Goal: Register for event/course

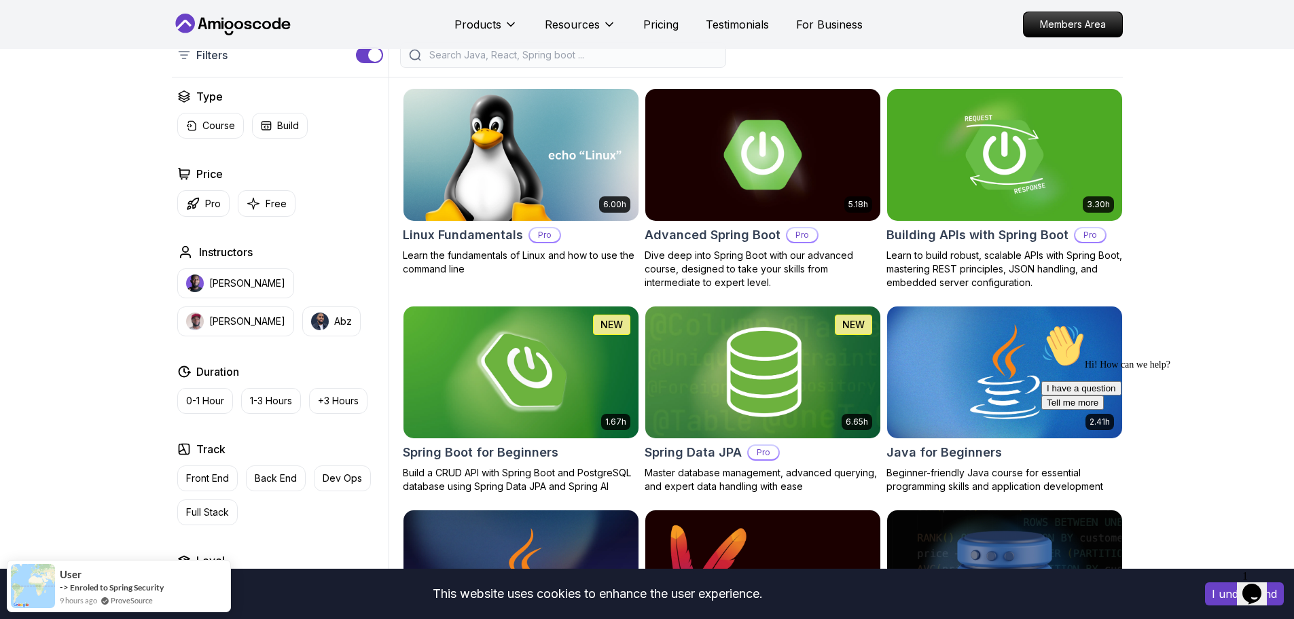
scroll to position [340, 0]
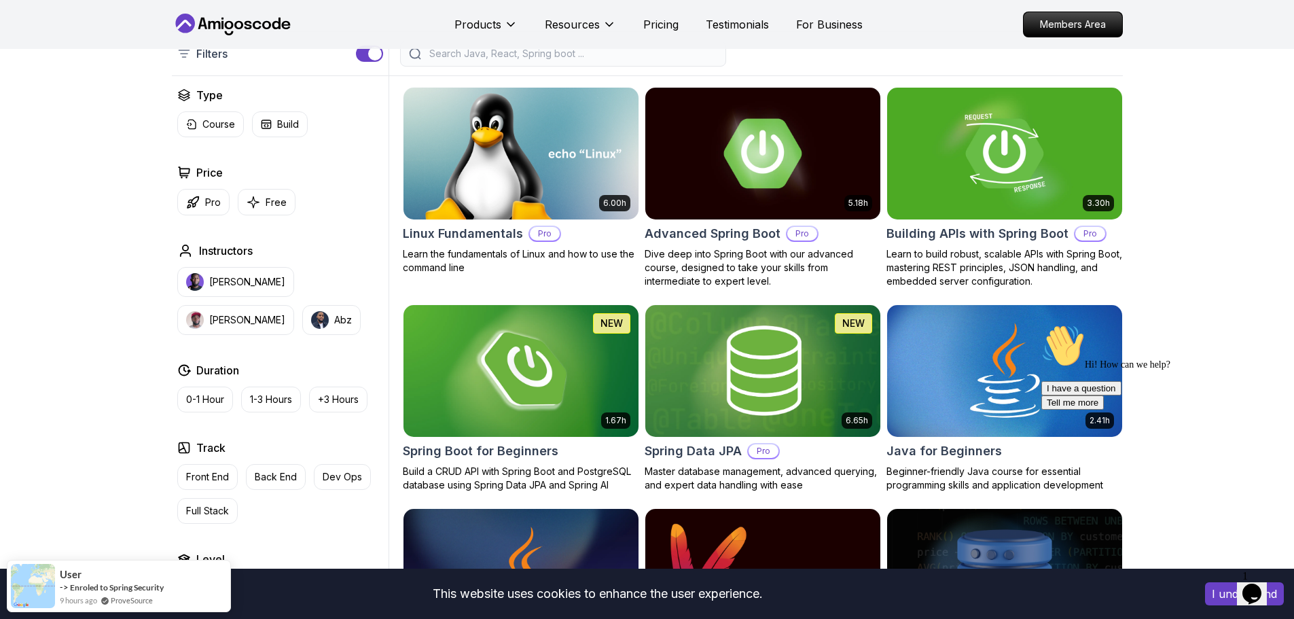
click at [463, 376] on img at bounding box center [520, 371] width 247 height 138
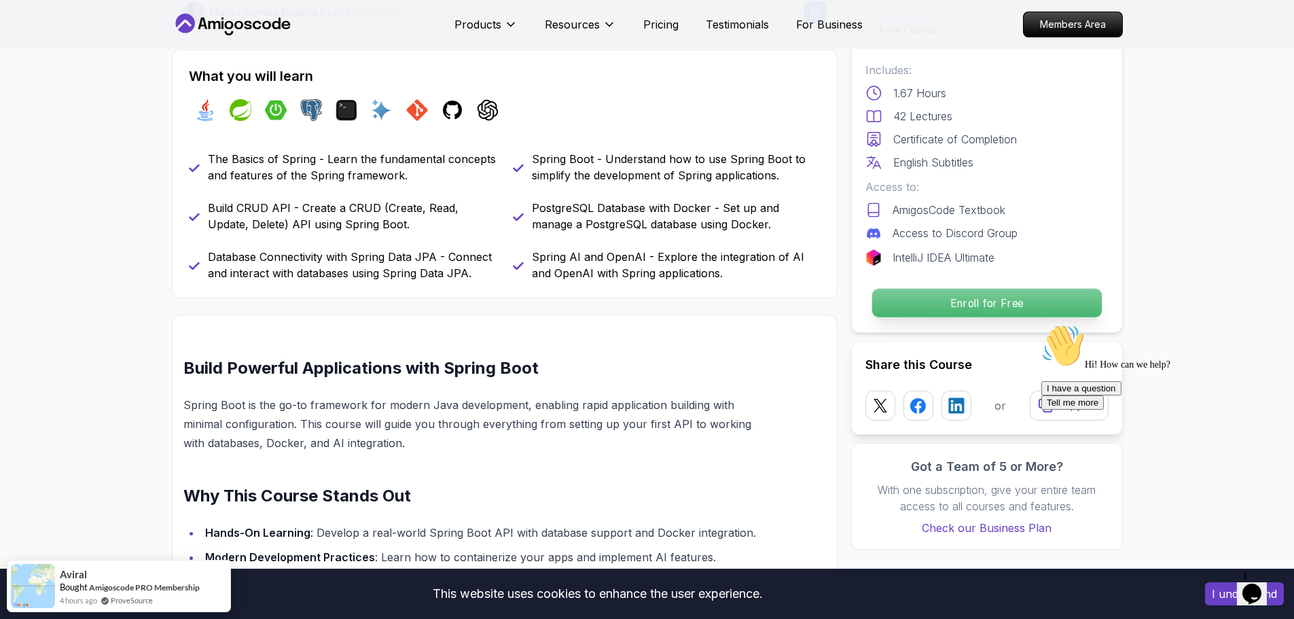
click at [952, 299] on p "Enroll for Free" at bounding box center [987, 303] width 230 height 29
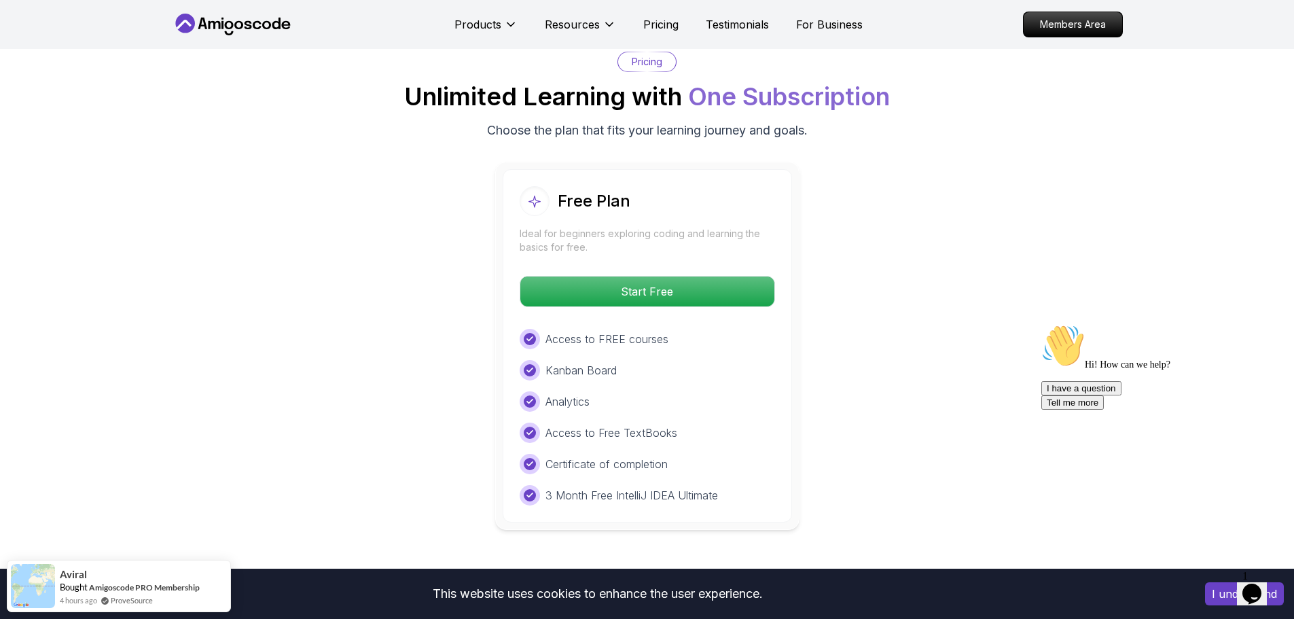
scroll to position [2803, 0]
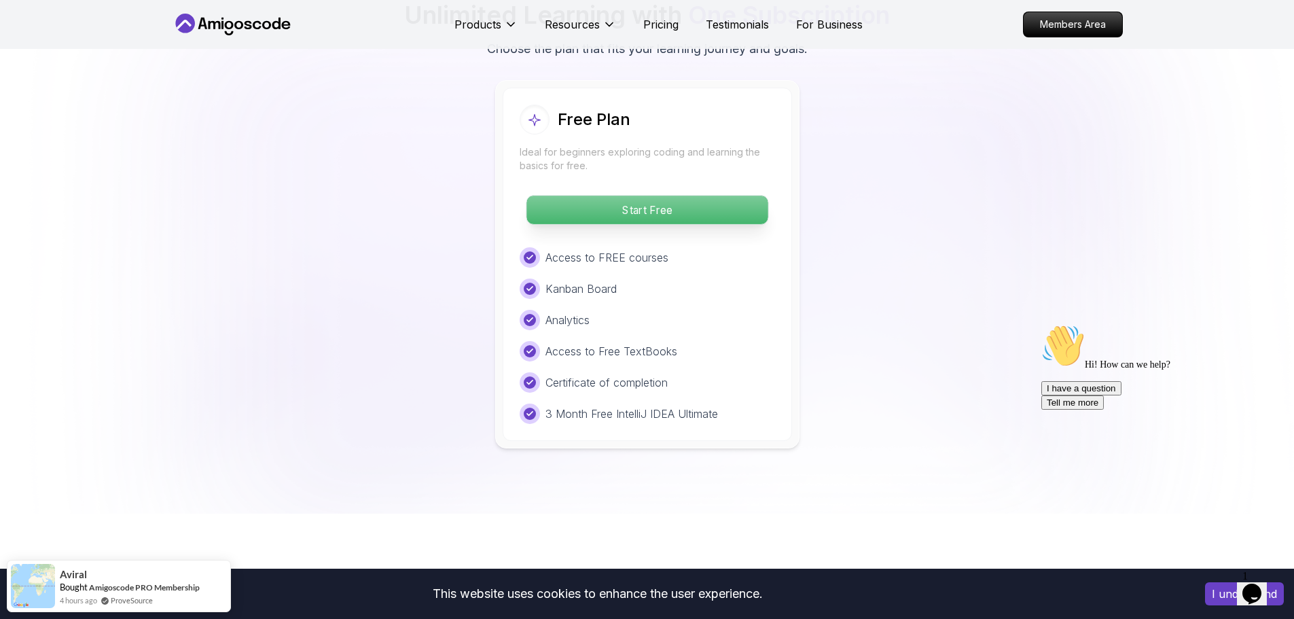
click at [717, 196] on p "Start Free" at bounding box center [646, 210] width 241 height 29
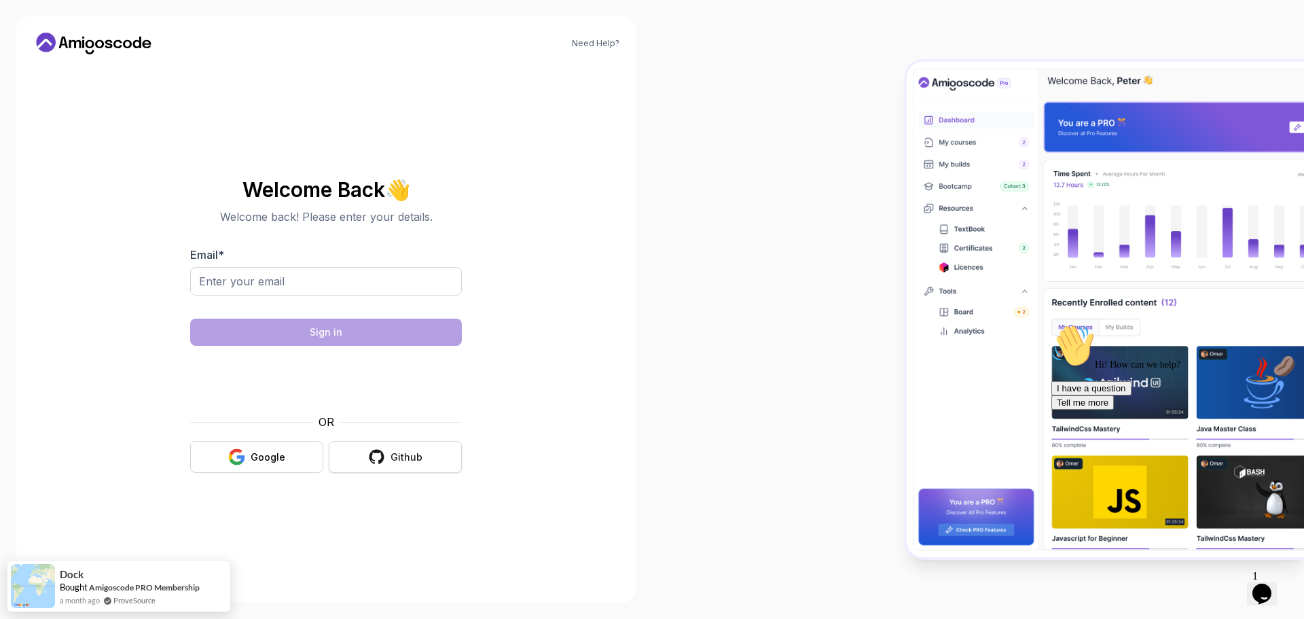
click at [388, 454] on button "Github" at bounding box center [395, 457] width 133 height 32
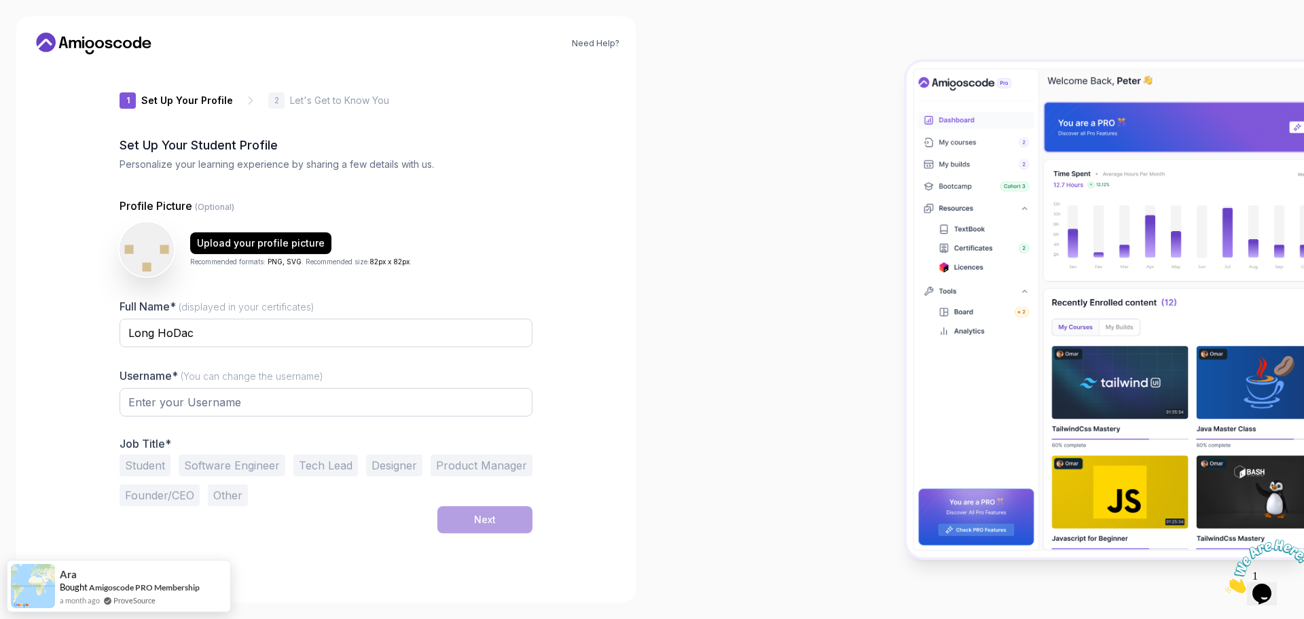
type input "silentbadgere3eb6"
click at [252, 402] on input "silentbadgere3eb6" at bounding box center [326, 403] width 413 height 29
drag, startPoint x: 255, startPoint y: 401, endPoint x: 63, endPoint y: 369, distance: 194.3
click at [63, 369] on div "Need Help? 1 Set Up Your Profile 1 Set Up Your Profile 2 Let's Get to Know You …" at bounding box center [326, 309] width 620 height 586
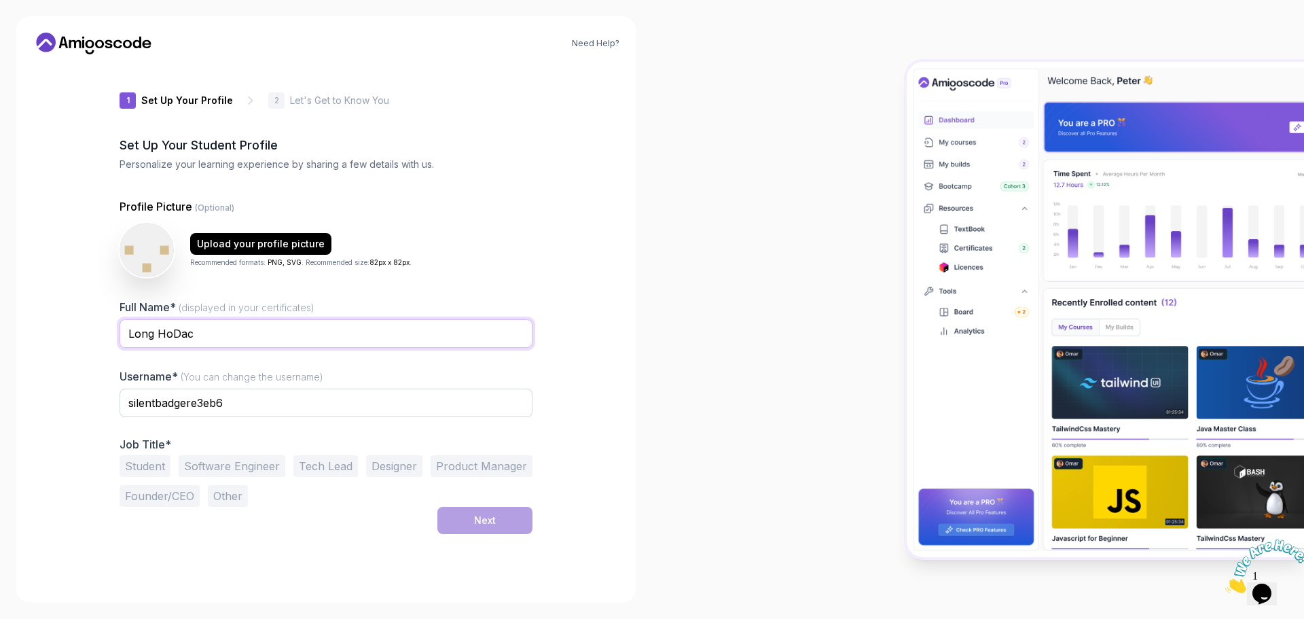
click at [278, 331] on input "Long HoDac" at bounding box center [326, 333] width 413 height 29
drag, startPoint x: 259, startPoint y: 406, endPoint x: 56, endPoint y: 355, distance: 208.7
click at [56, 355] on div "Need Help? 1 Set Up Your Profile 1 Set Up Your Profile 2 Let's Get to Know You …" at bounding box center [326, 309] width 620 height 586
type input "Sond3rd"
click at [164, 465] on button "Student" at bounding box center [145, 466] width 51 height 22
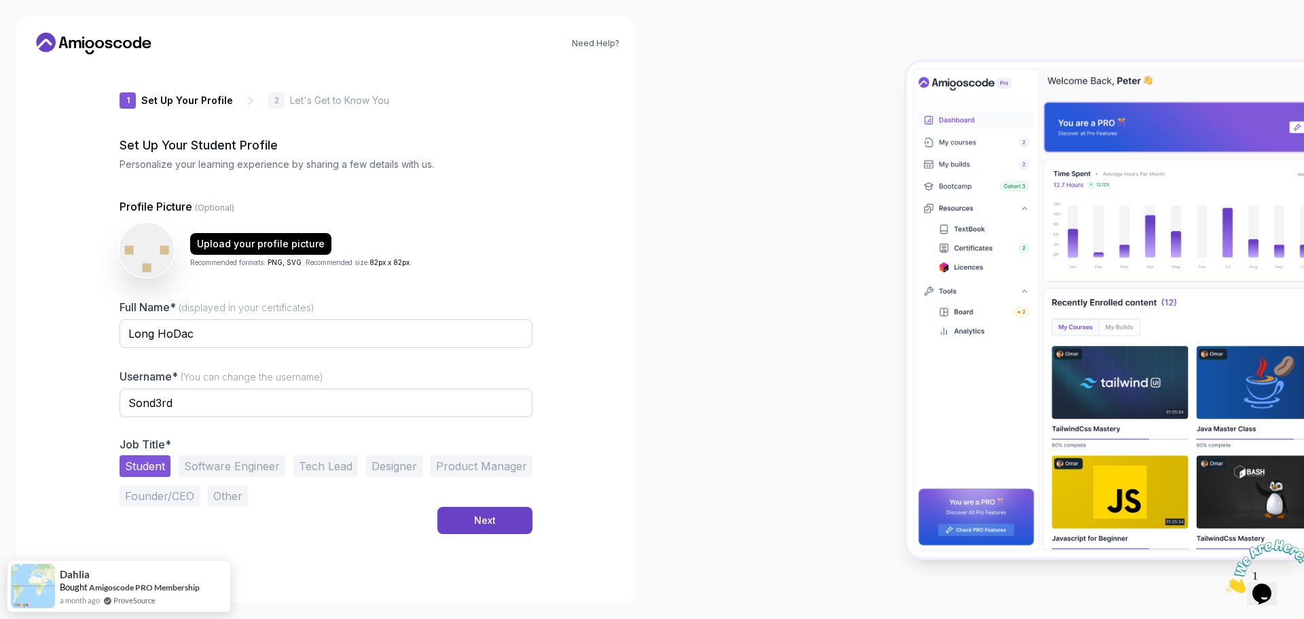
click at [264, 470] on button "Software Engineer" at bounding box center [232, 466] width 107 height 22
click at [151, 454] on div "Job Title* Student Software Engineer Tech Lead Designer Product Manager Founder…" at bounding box center [326, 471] width 413 height 69
click at [147, 464] on button "Student" at bounding box center [145, 466] width 51 height 22
click at [484, 520] on div "Next" at bounding box center [485, 521] width 22 height 14
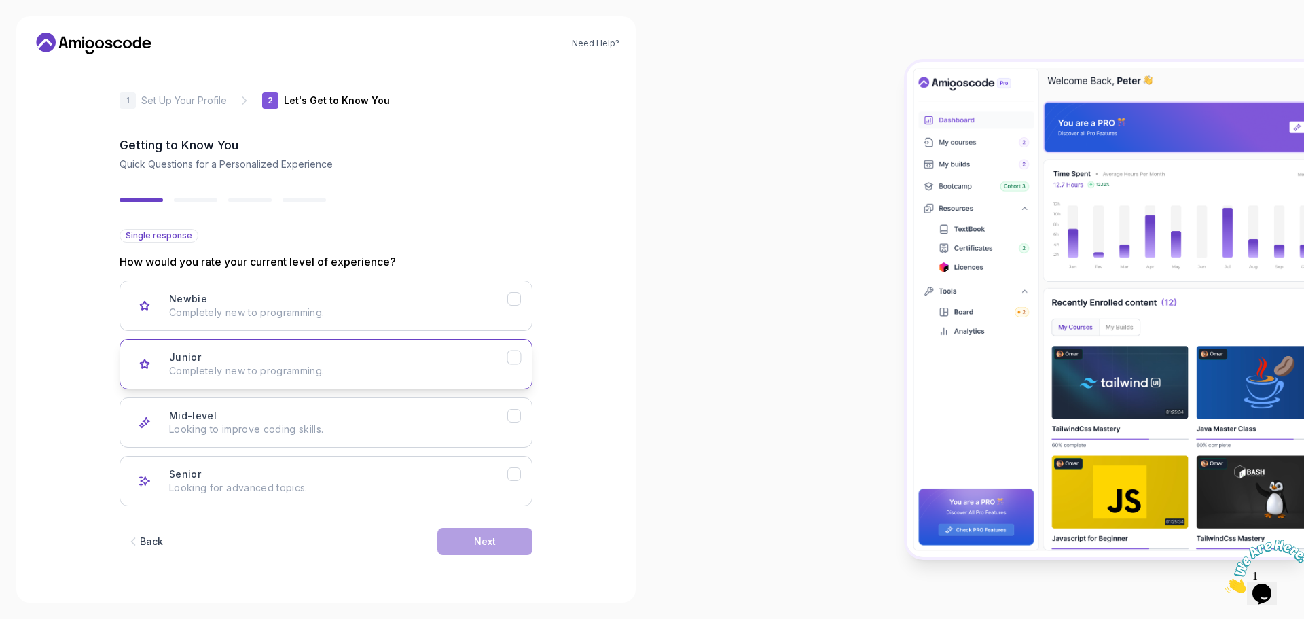
click at [370, 384] on button "Junior Completely new to programming." at bounding box center [326, 364] width 413 height 50
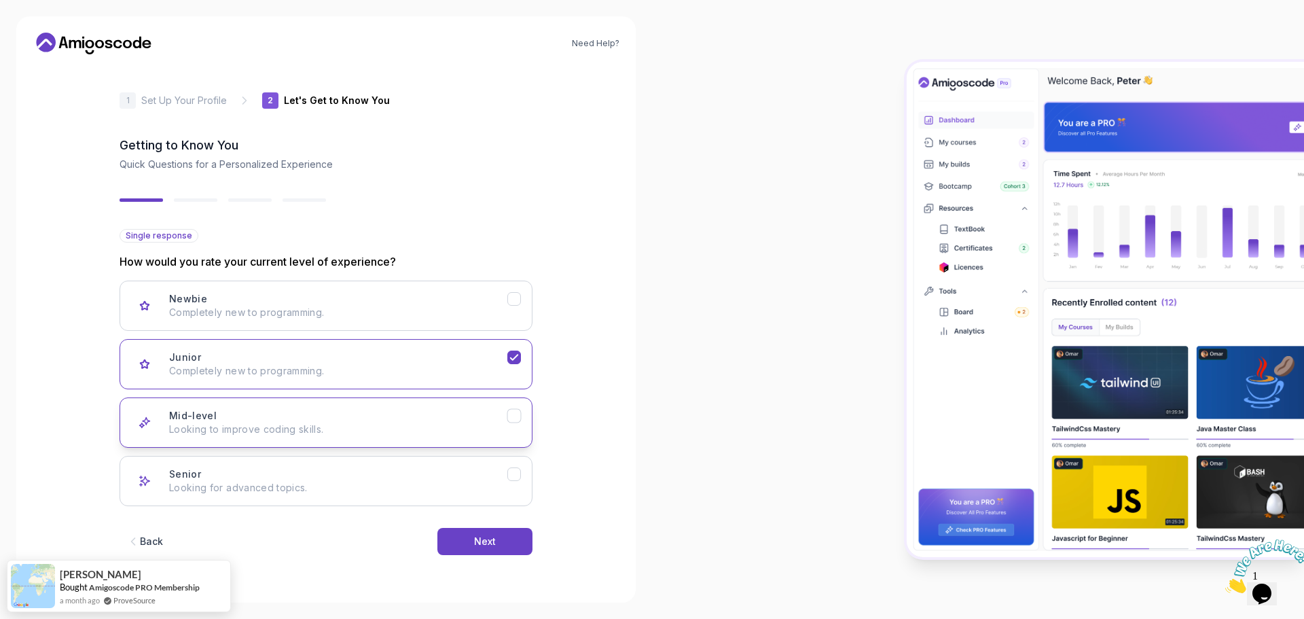
click at [437, 439] on button "Mid-level Looking to improve coding skills." at bounding box center [326, 422] width 413 height 50
click at [479, 522] on div "Back Next" at bounding box center [326, 541] width 413 height 71
click at [474, 533] on button "Next" at bounding box center [484, 541] width 95 height 27
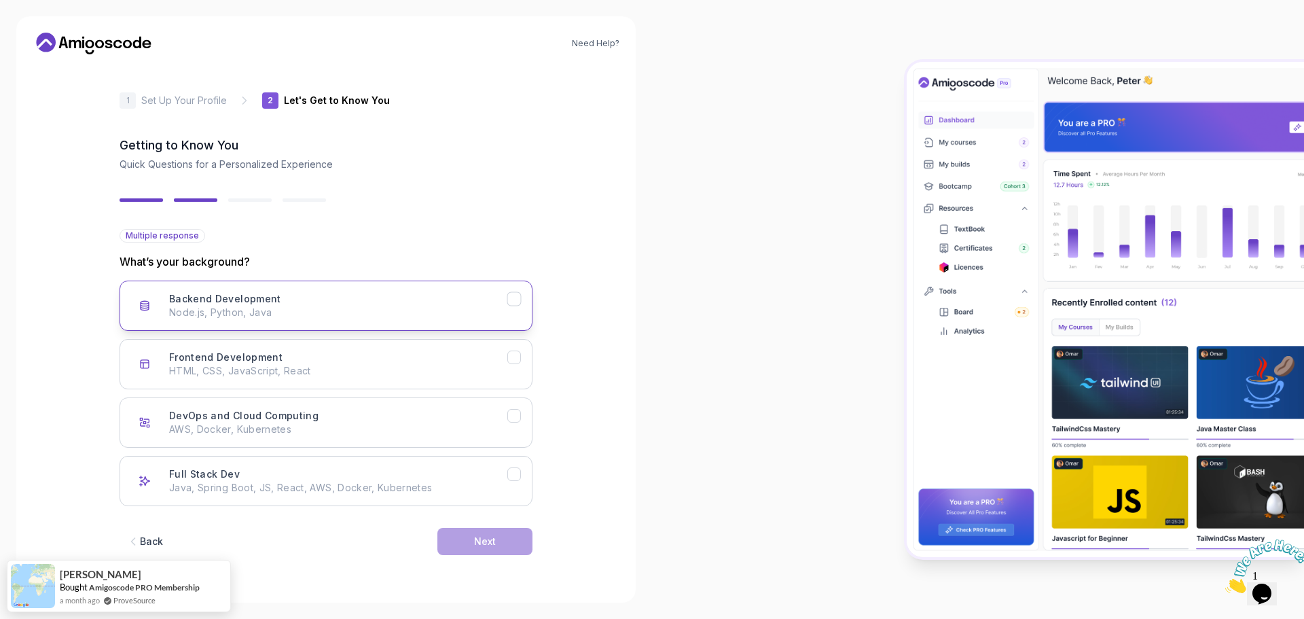
click at [257, 318] on p "Node.js, Python, Java" at bounding box center [338, 313] width 338 height 14
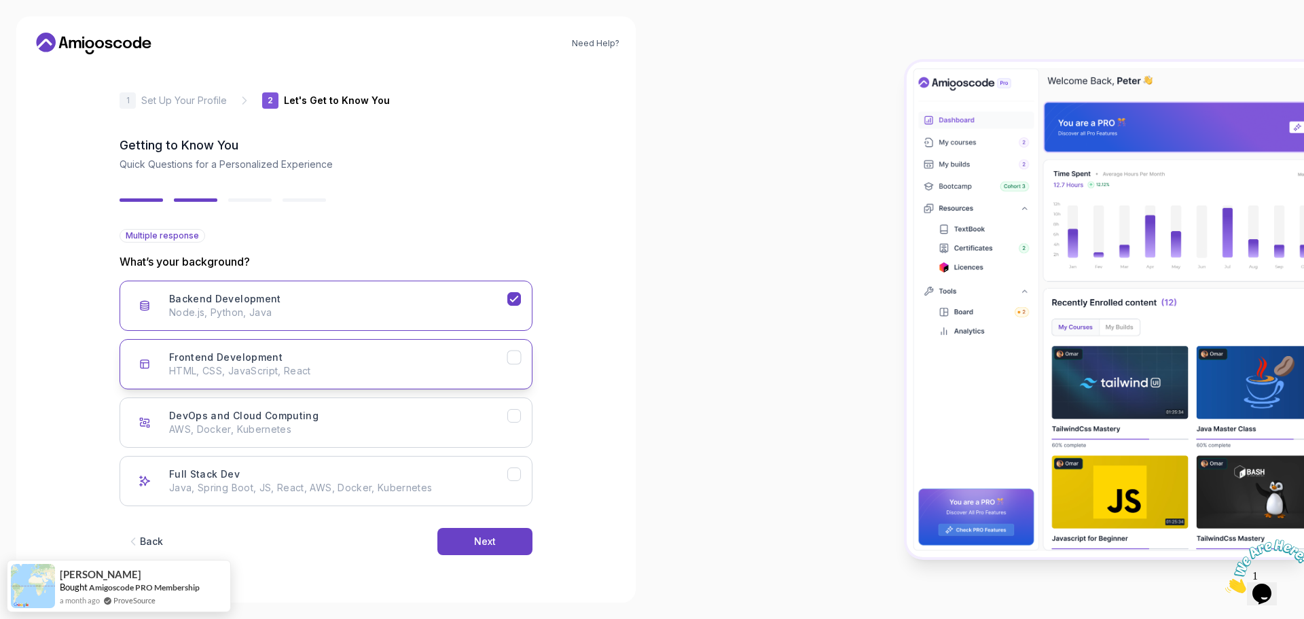
click at [271, 357] on h3 "Frontend Development" at bounding box center [225, 358] width 113 height 14
click at [291, 425] on p "AWS, Docker, Kubernetes" at bounding box center [338, 430] width 338 height 14
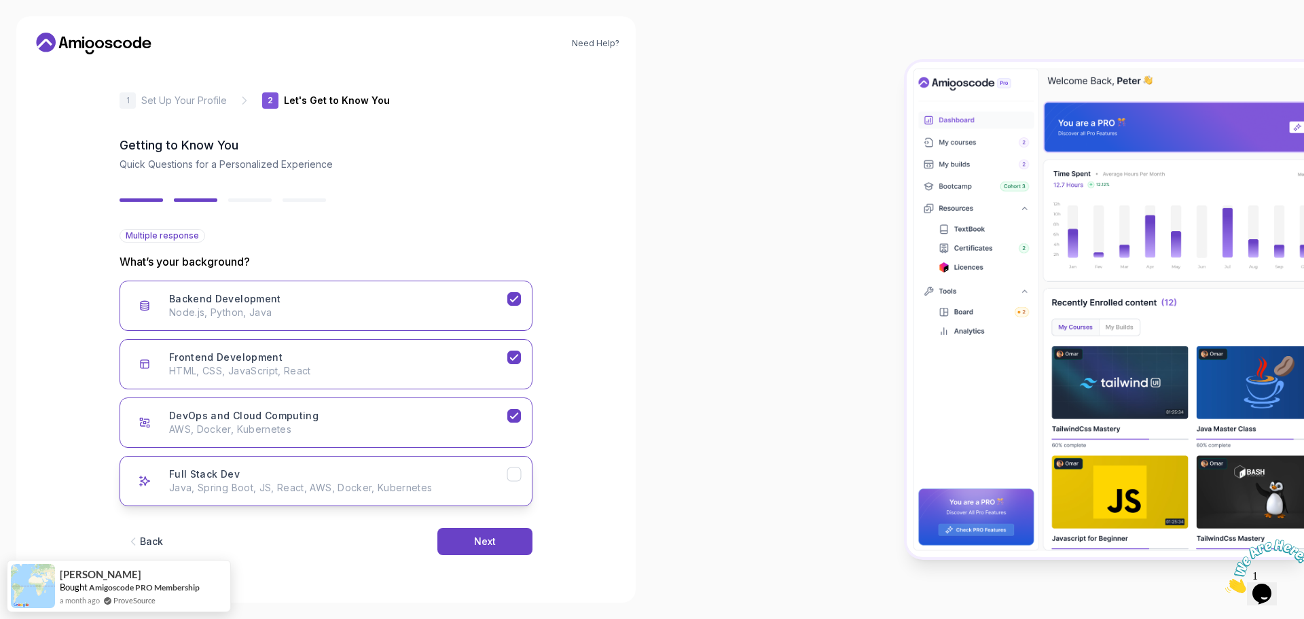
click at [317, 478] on div "Full Stack Dev Java, Spring Boot, JS, React, AWS, Docker, Kubernetes" at bounding box center [338, 480] width 338 height 27
click at [478, 537] on div "Next" at bounding box center [485, 542] width 22 height 14
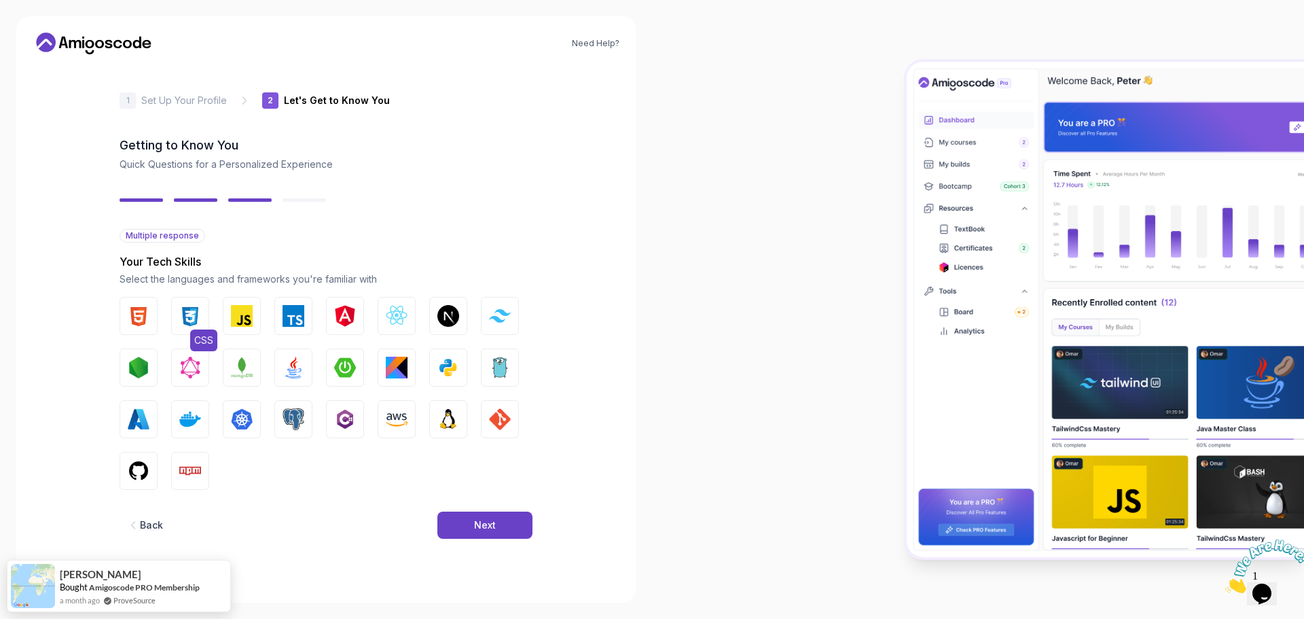
click at [202, 314] on button "CSS" at bounding box center [190, 316] width 38 height 38
click at [230, 313] on button "JavaScript" at bounding box center [242, 316] width 38 height 38
click at [145, 320] on img "button" at bounding box center [139, 316] width 22 height 22
click at [403, 325] on img "button" at bounding box center [397, 316] width 22 height 22
click at [297, 427] on img "button" at bounding box center [294, 419] width 22 height 22
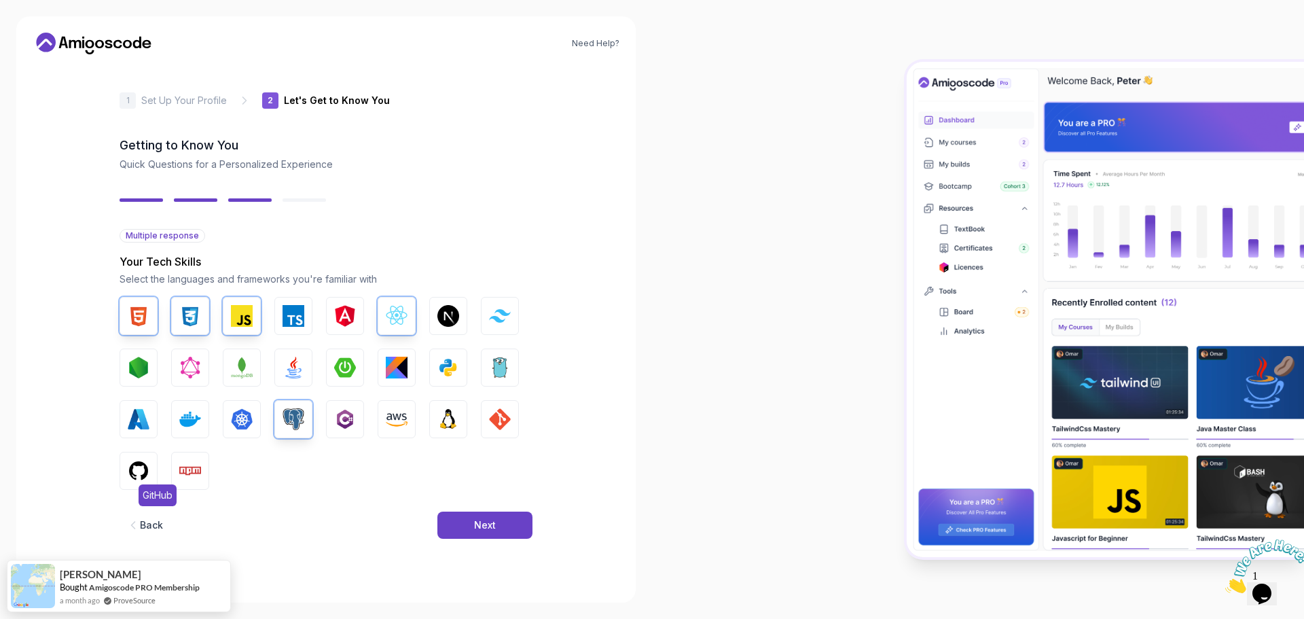
click at [152, 468] on button "GitHub" at bounding box center [139, 471] width 38 height 38
click at [194, 462] on img "button" at bounding box center [190, 471] width 22 height 22
click at [202, 424] on button "Docker" at bounding box center [190, 419] width 38 height 38
click at [196, 423] on img "button" at bounding box center [190, 419] width 22 height 22
click at [177, 406] on button "Docker" at bounding box center [190, 419] width 38 height 38
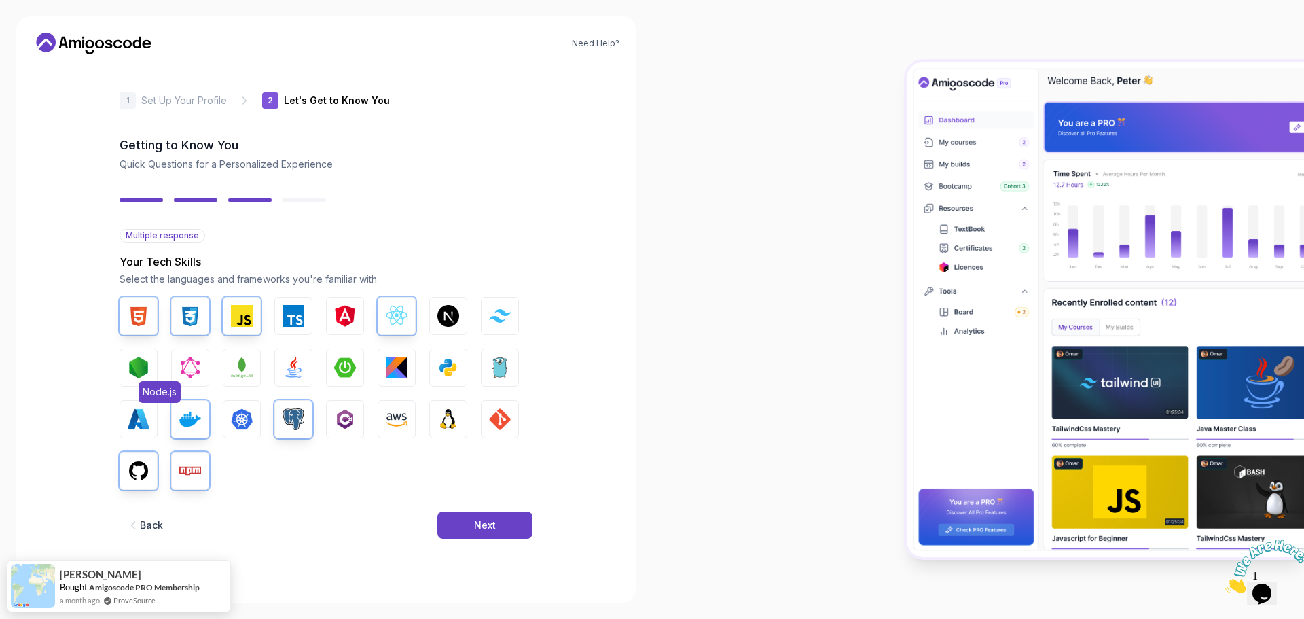
click at [145, 368] on img "button" at bounding box center [139, 368] width 22 height 22
click at [239, 365] on img "button" at bounding box center [242, 368] width 22 height 22
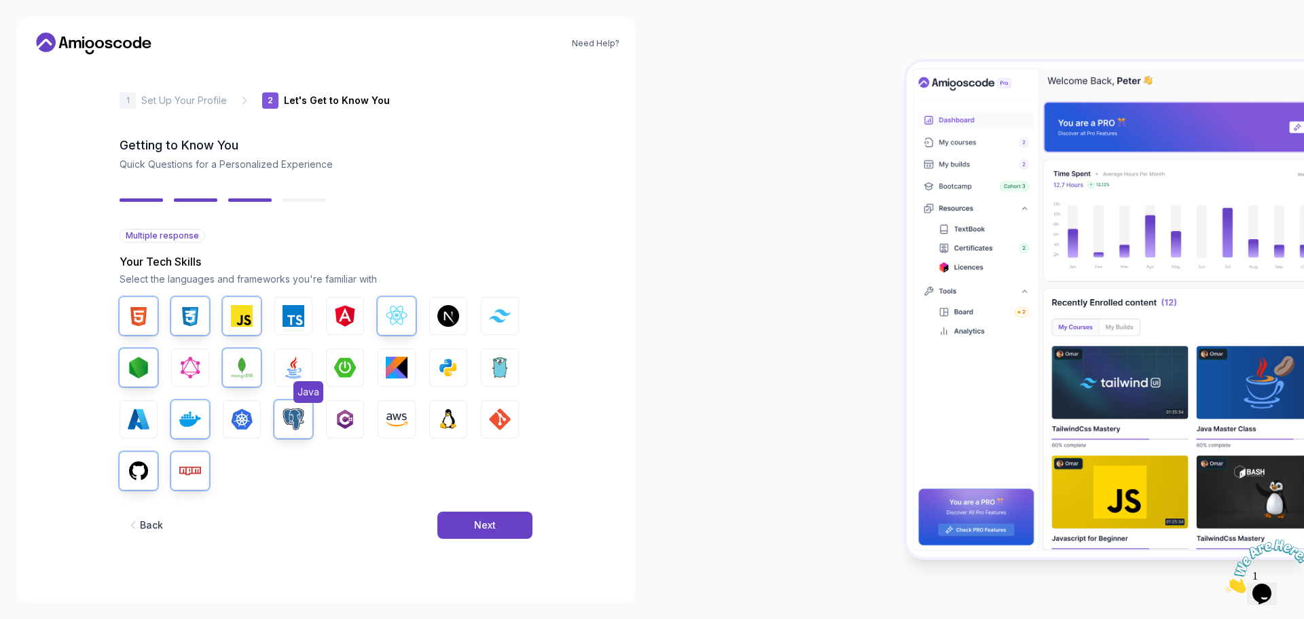
click at [304, 365] on button "Java" at bounding box center [293, 367] width 38 height 38
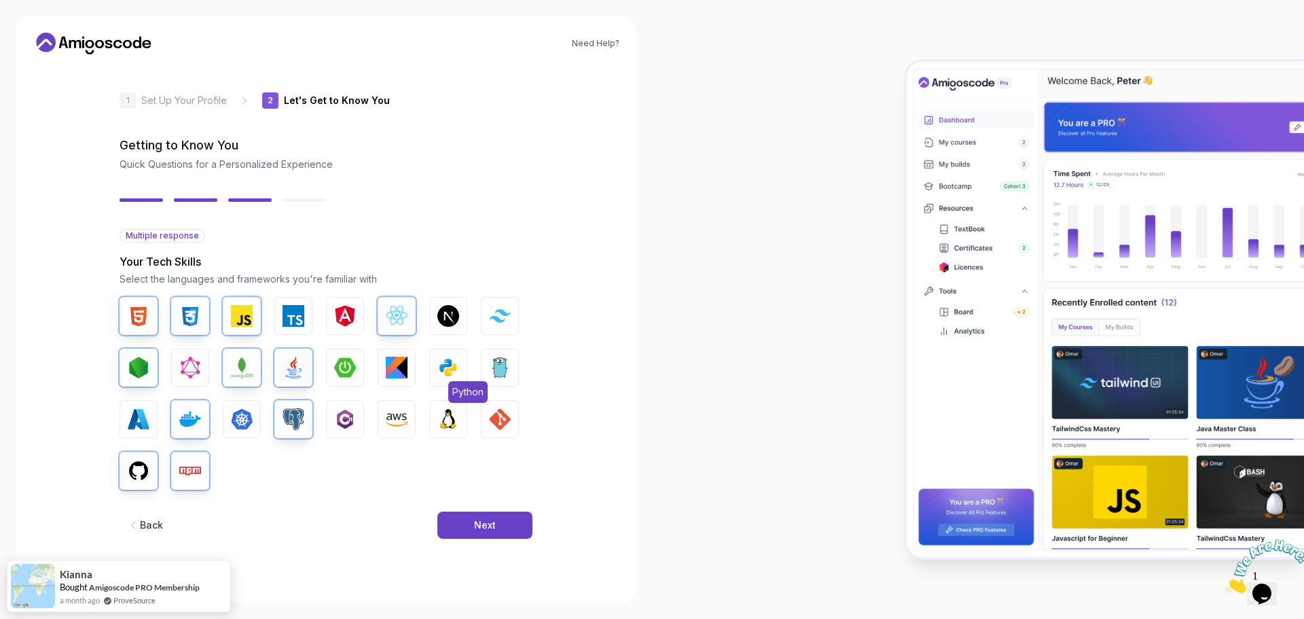
click at [463, 383] on span "Python" at bounding box center [467, 392] width 39 height 22
click at [488, 435] on button "GIT" at bounding box center [500, 419] width 38 height 38
click at [140, 478] on img "button" at bounding box center [139, 471] width 22 height 22
click at [146, 473] on img "button" at bounding box center [139, 471] width 22 height 22
click at [473, 519] on button "Next" at bounding box center [484, 525] width 95 height 27
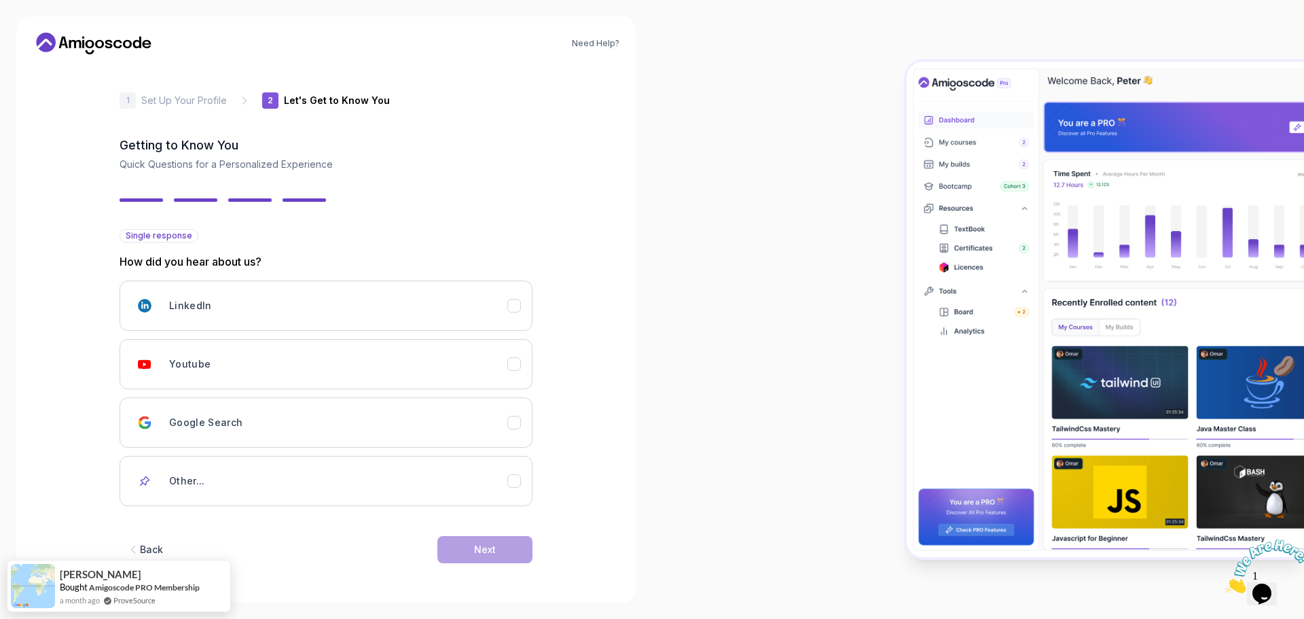
click at [148, 550] on div "Back" at bounding box center [151, 550] width 23 height 14
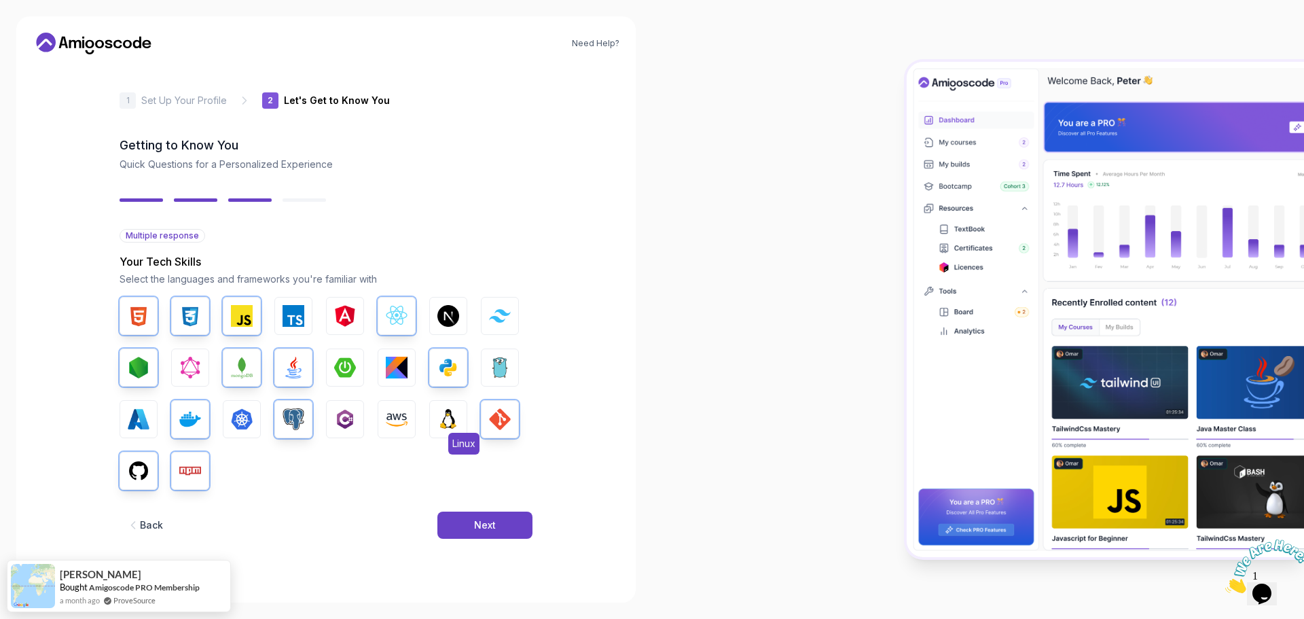
click at [444, 423] on img "button" at bounding box center [448, 419] width 22 height 22
click at [471, 527] on button "Next" at bounding box center [484, 525] width 95 height 27
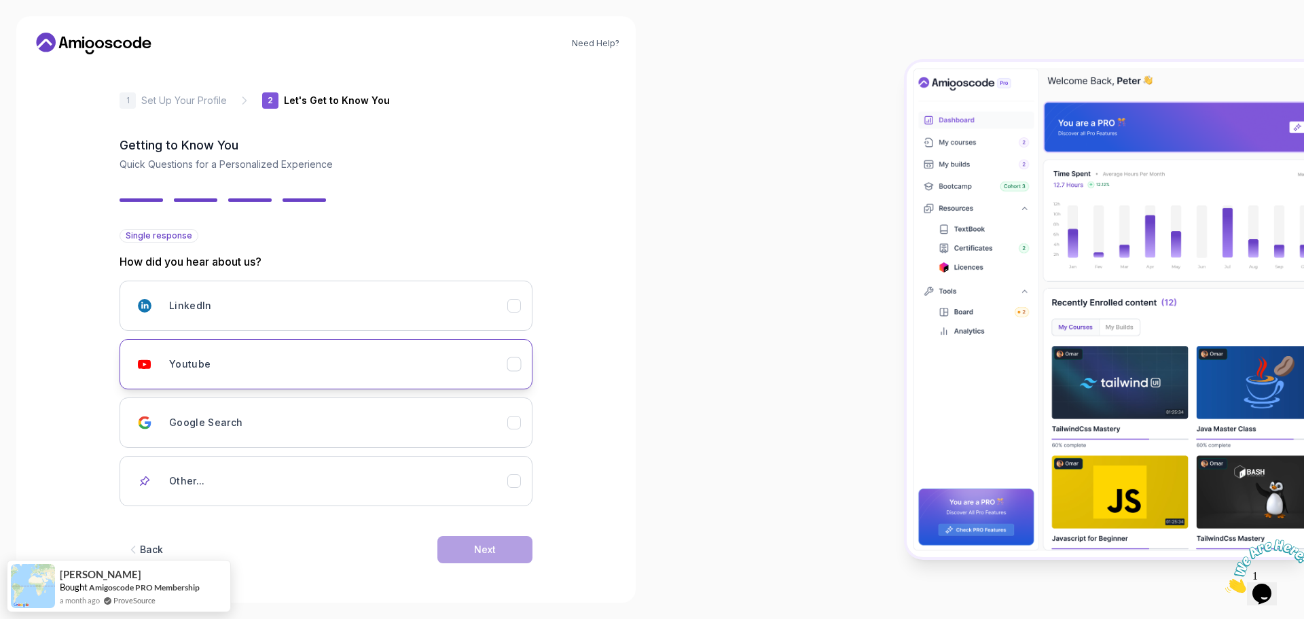
click at [219, 350] on button "Youtube" at bounding box center [326, 364] width 413 height 50
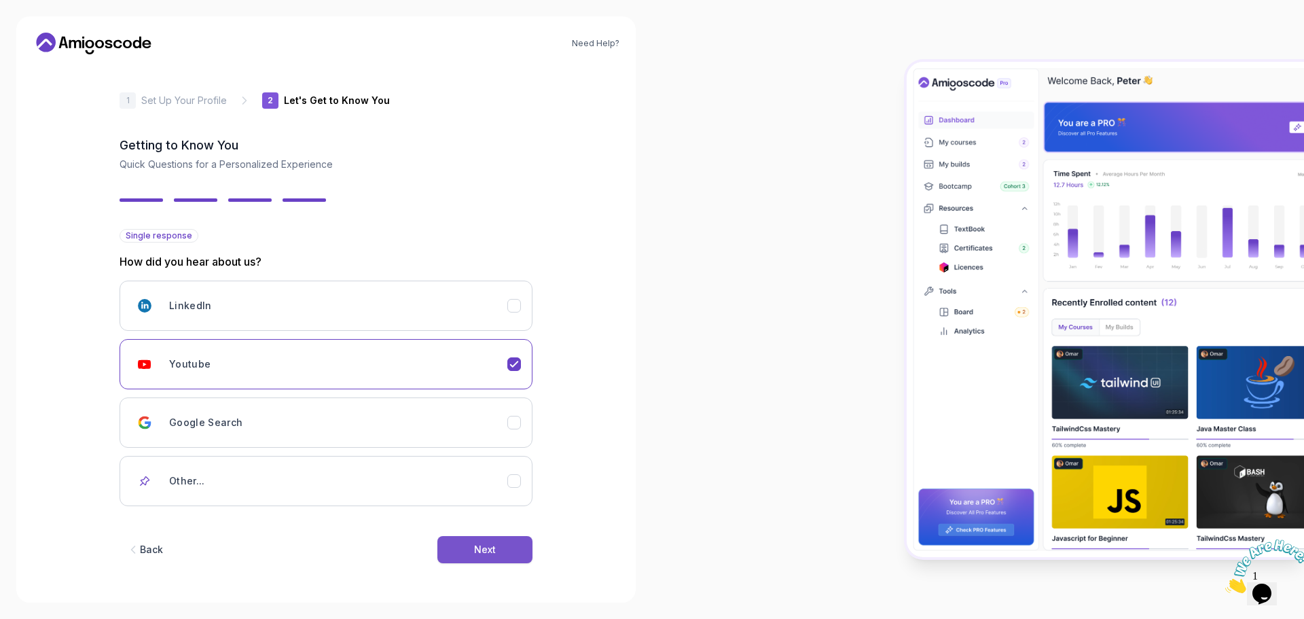
click at [465, 544] on button "Next" at bounding box center [484, 549] width 95 height 27
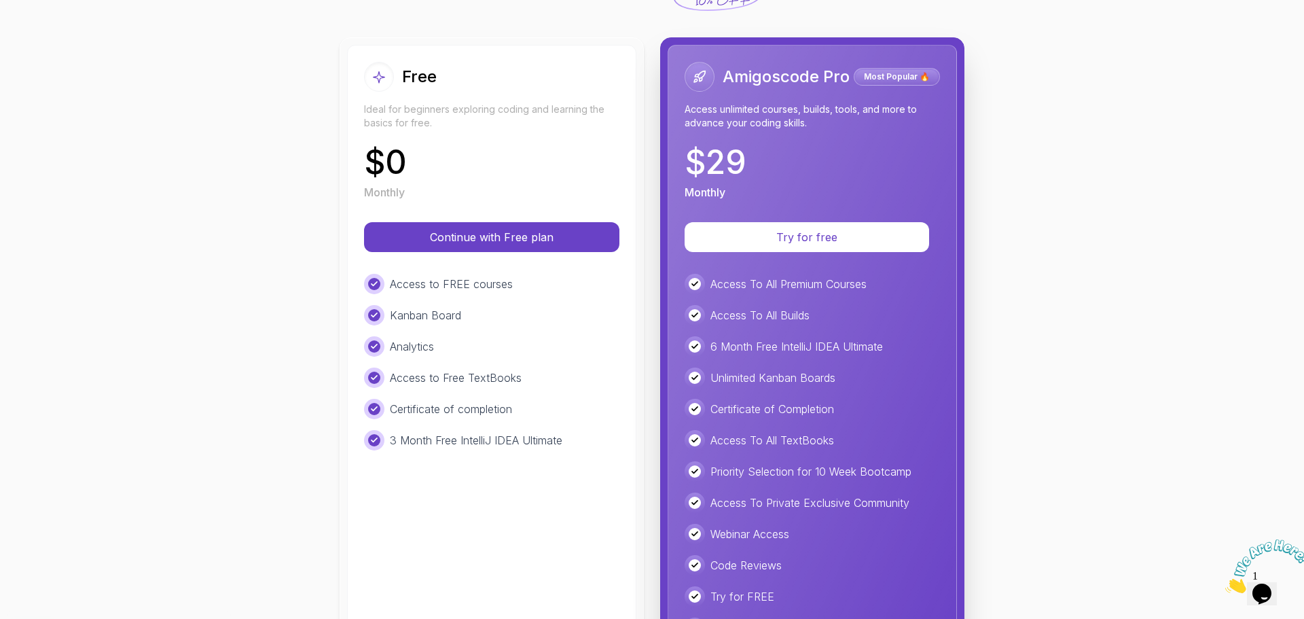
scroll to position [136, 0]
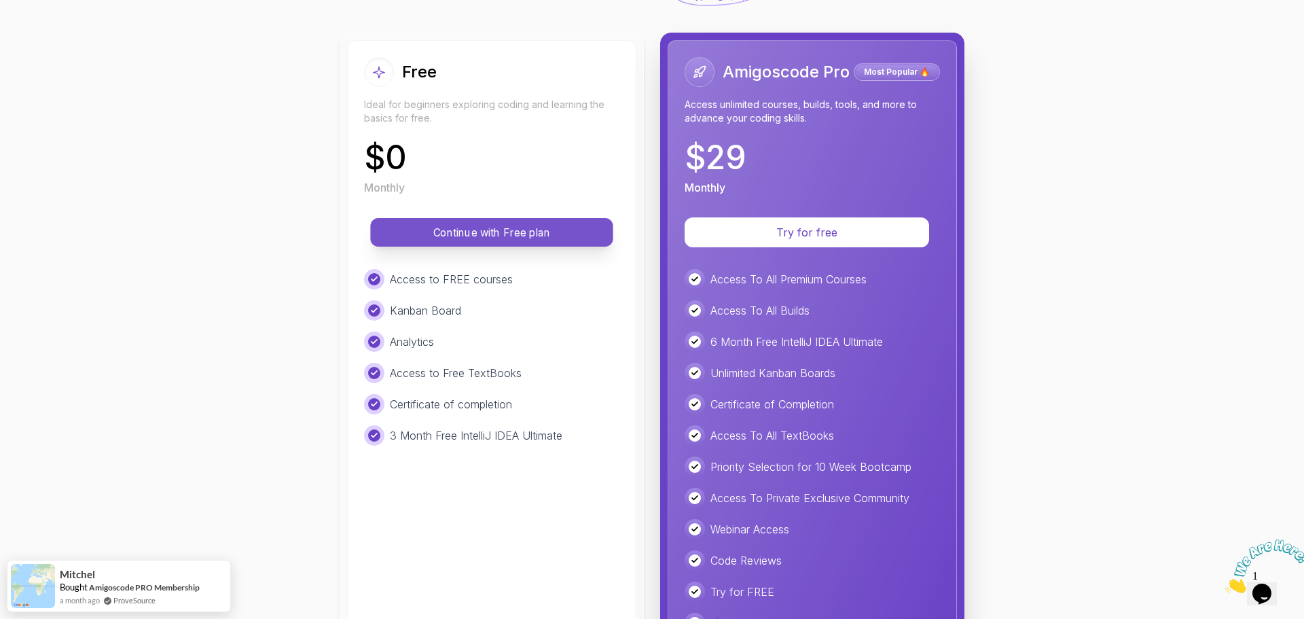
click at [495, 232] on p "Continue with Free plan" at bounding box center [492, 233] width 212 height 16
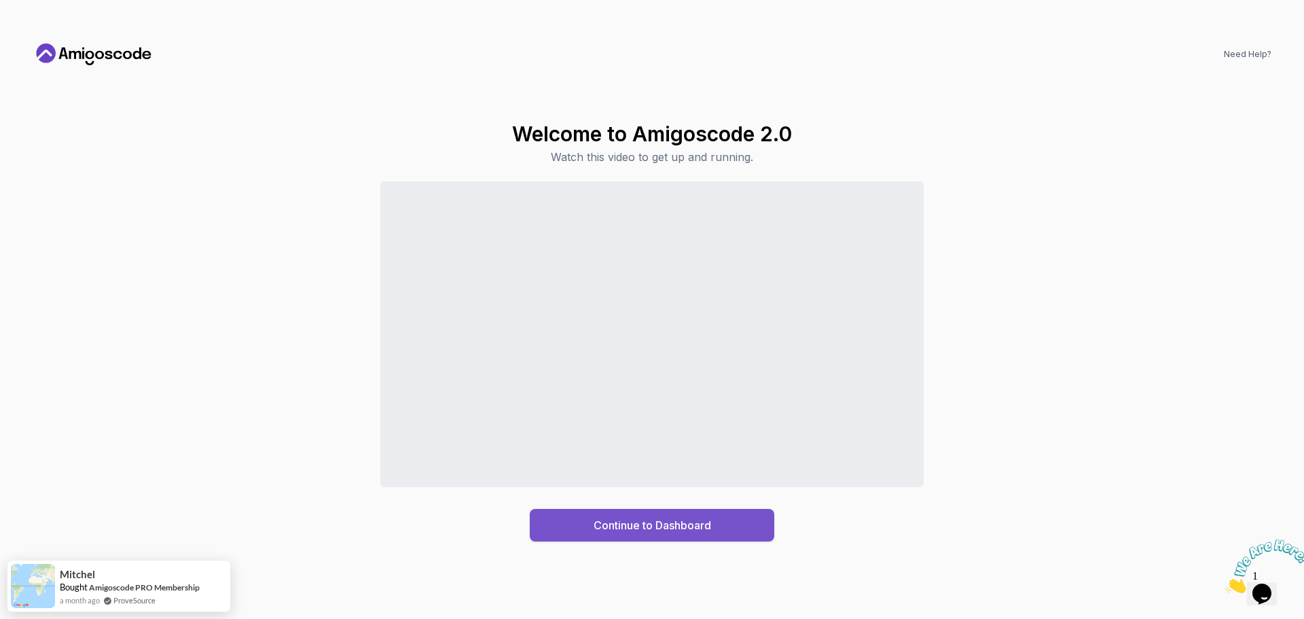
click at [691, 526] on div "Continue to Dashboard" at bounding box center [653, 525] width 118 height 16
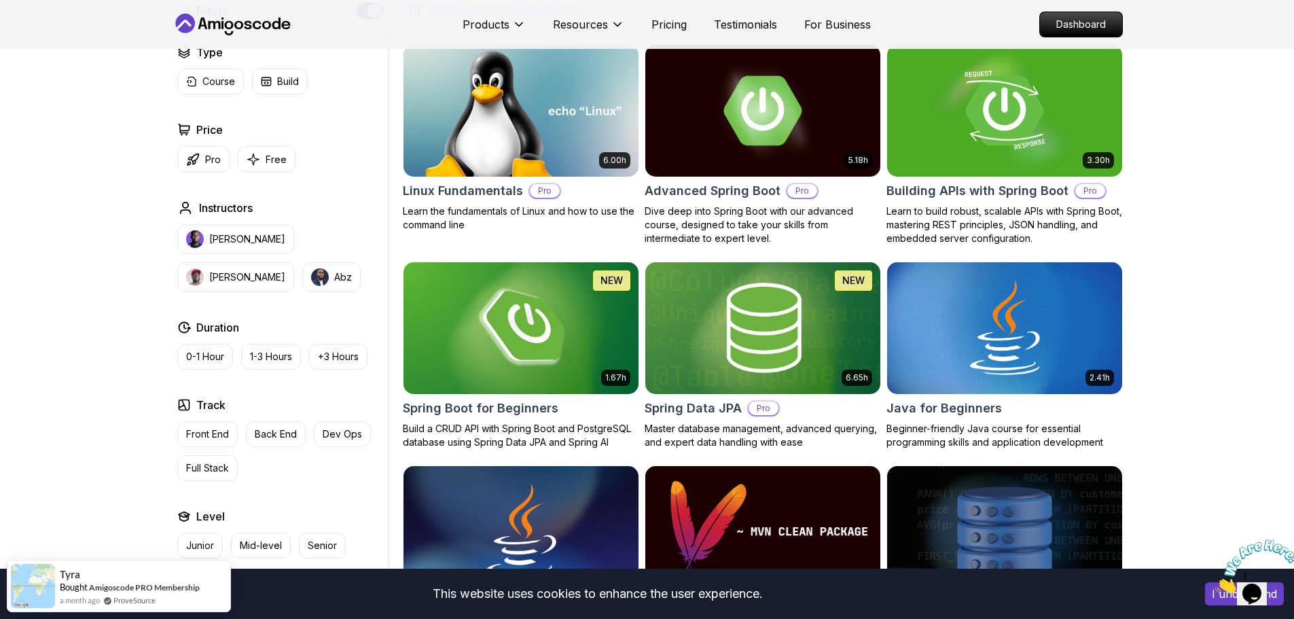
scroll to position [408, 0]
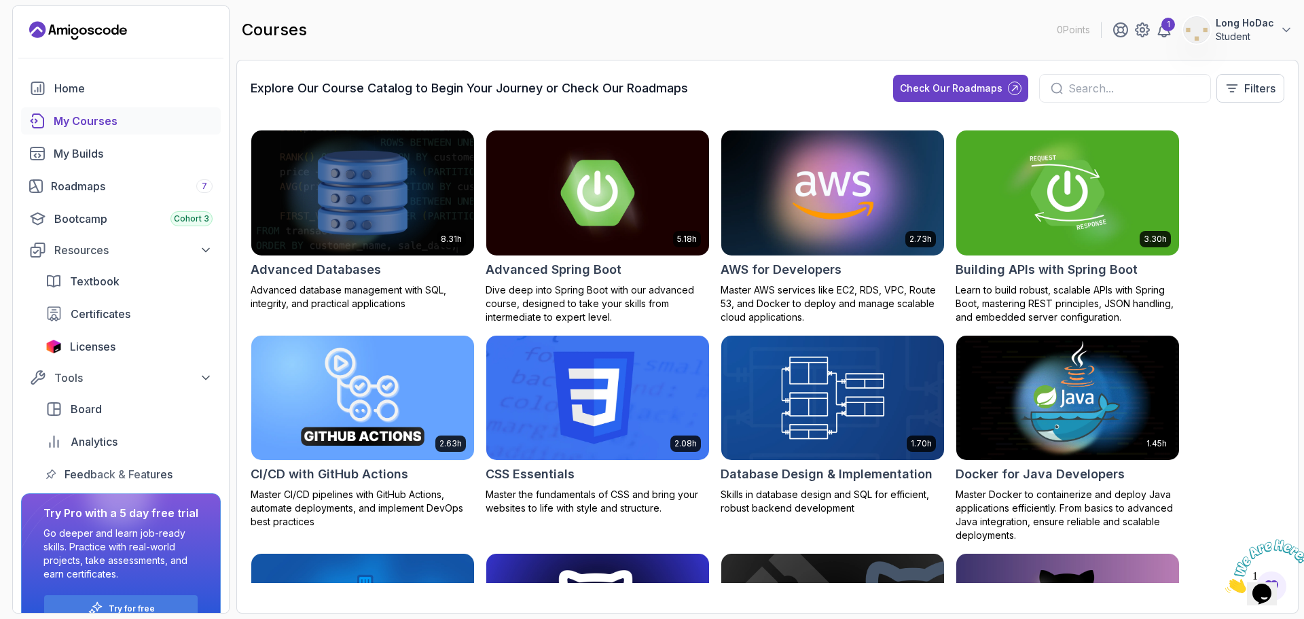
click at [778, 189] on img at bounding box center [833, 192] width 234 height 131
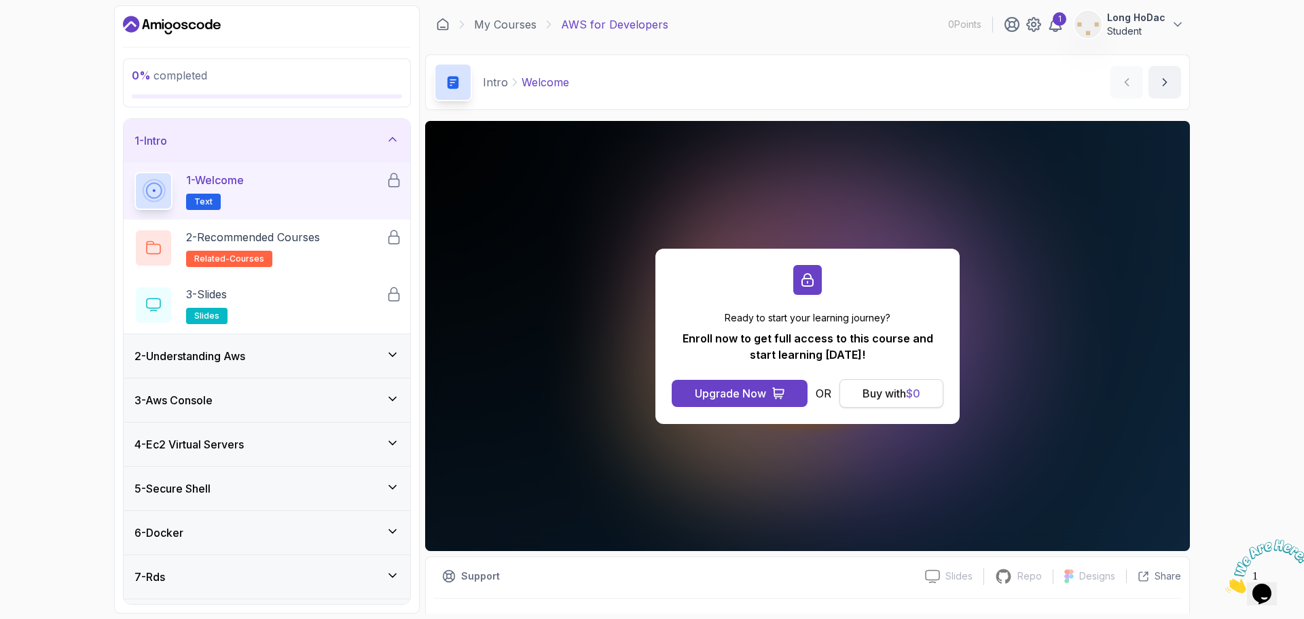
click at [916, 394] on span "$ 0" at bounding box center [913, 394] width 14 height 14
click at [870, 392] on div "Buy with $ 0" at bounding box center [892, 393] width 58 height 16
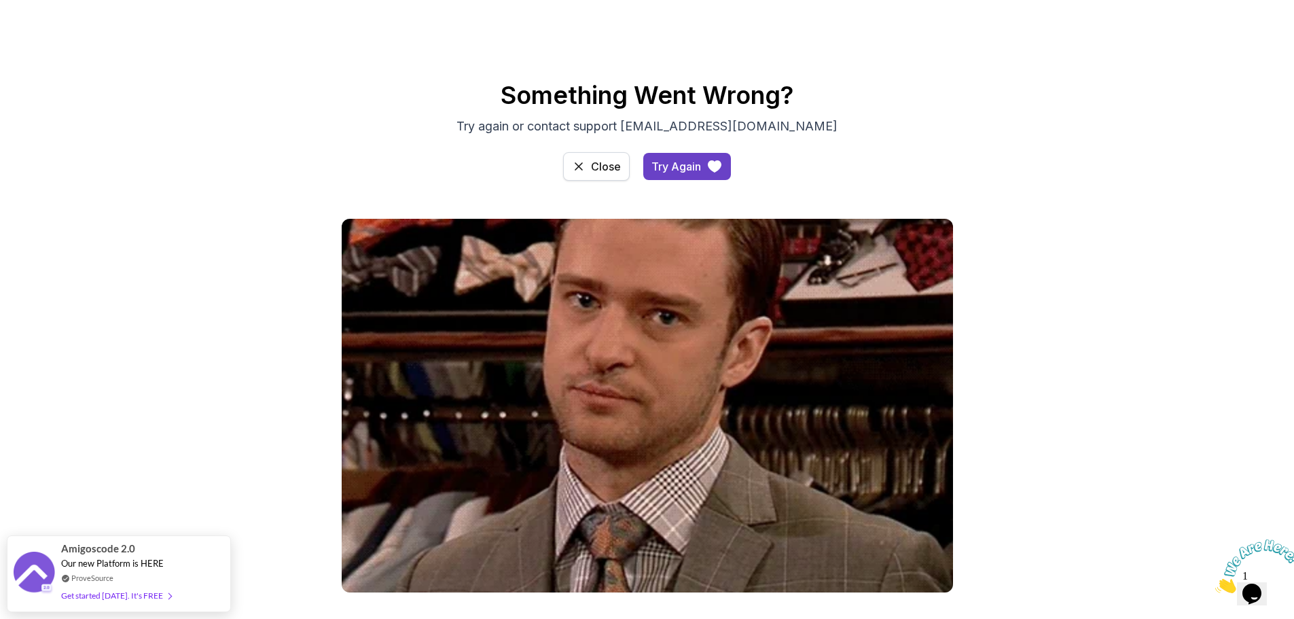
click at [595, 170] on div "Close" at bounding box center [606, 166] width 30 height 16
